Goal: Information Seeking & Learning: Learn about a topic

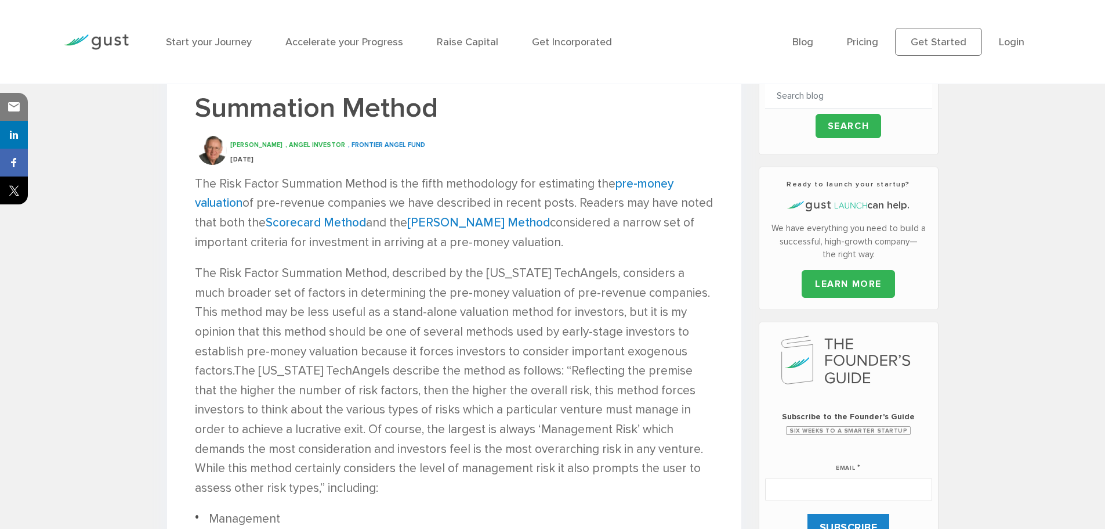
scroll to position [357, 0]
drag, startPoint x: 0, startPoint y: 0, endPoint x: 261, endPoint y: 297, distance: 395.5
click at [261, 297] on p "The Risk Factor Summation Method, described by the [US_STATE] TechAngels, consi…" at bounding box center [454, 380] width 519 height 234
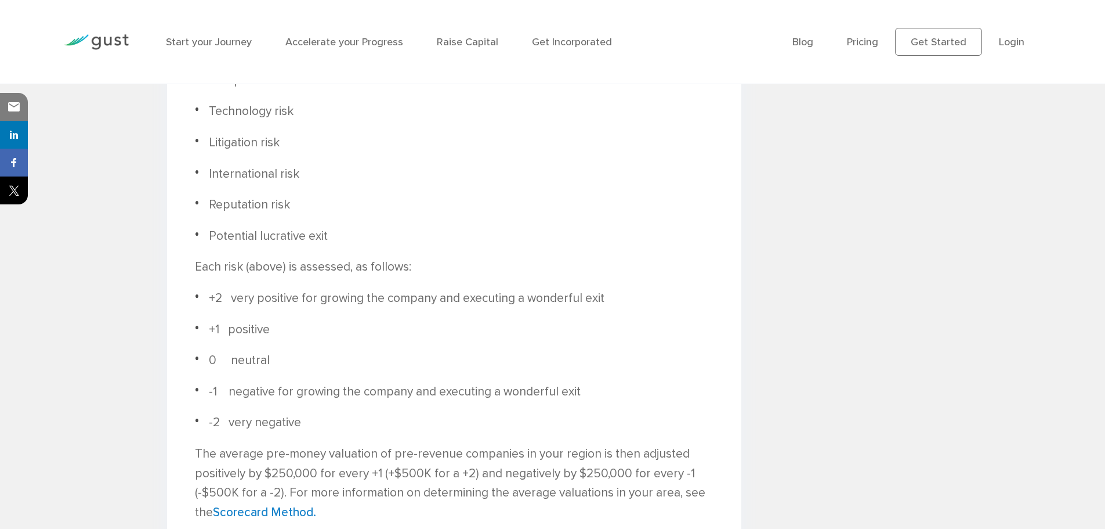
scroll to position [974, 0]
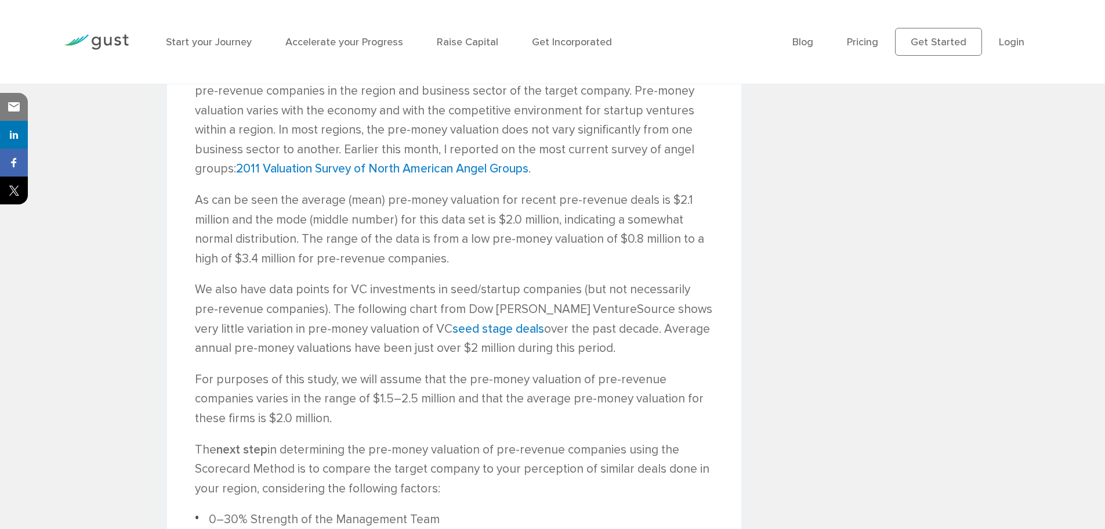
scroll to position [1433, 0]
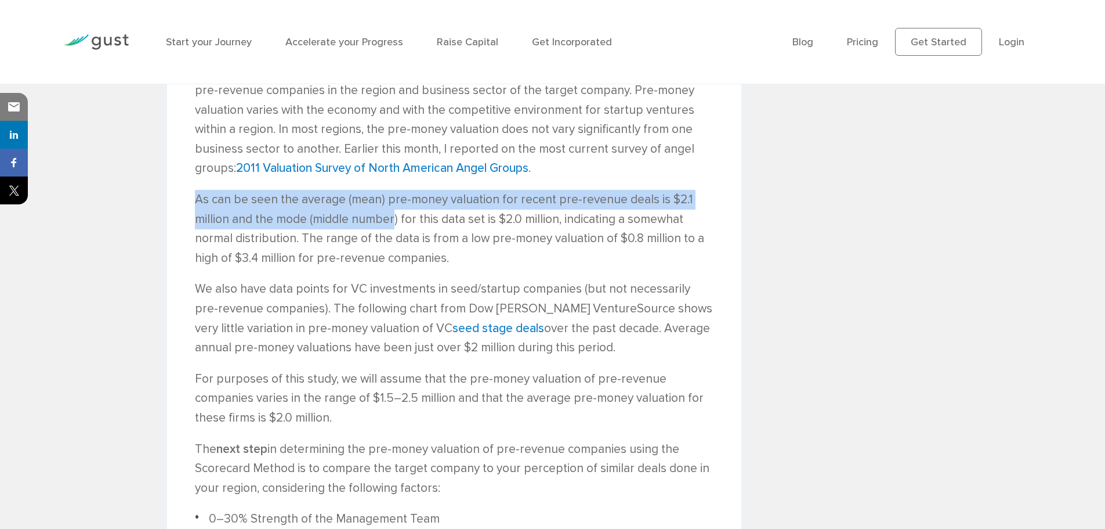
drag, startPoint x: 195, startPoint y: 195, endPoint x: 394, endPoint y: 214, distance: 199.9
click at [394, 214] on p "As can be seen the average (mean) pre-money valuation for recent pre-revenue de…" at bounding box center [454, 229] width 519 height 78
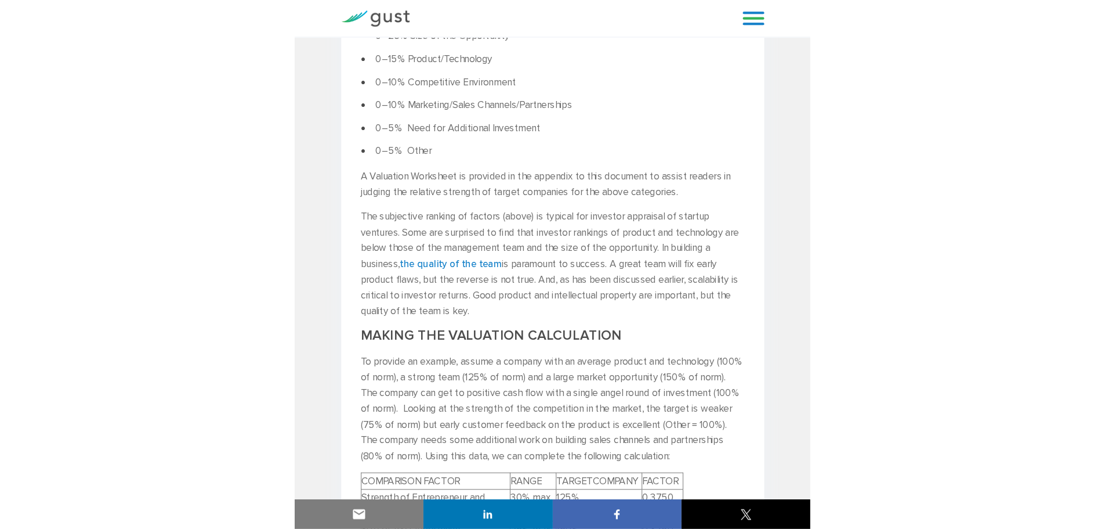
scroll to position [1368, 0]
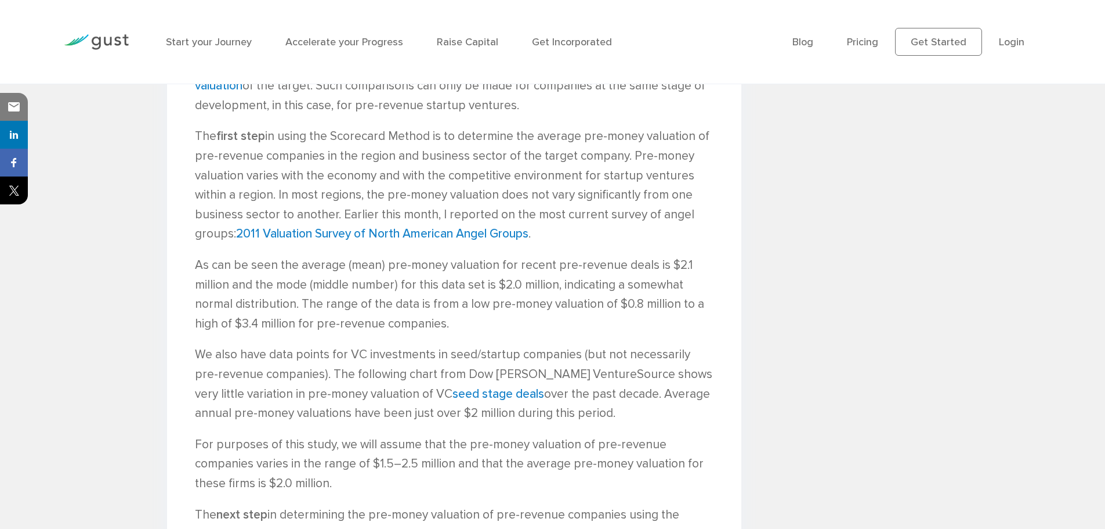
click at [626, 57] on div "Start your Journey Accelerate your Progress Raise Capital Get Incorporated" at bounding box center [470, 42] width 627 height 50
